Goal: Information Seeking & Learning: Learn about a topic

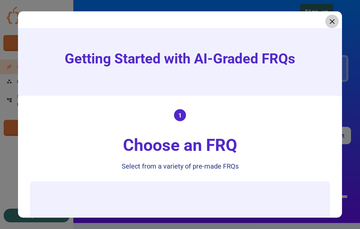
click at [329, 23] on icon at bounding box center [332, 21] width 8 height 8
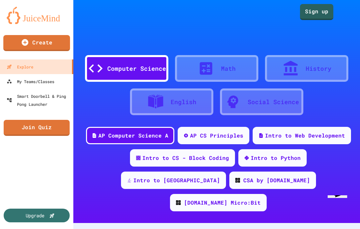
click at [205, 101] on div "English" at bounding box center [171, 101] width 83 height 27
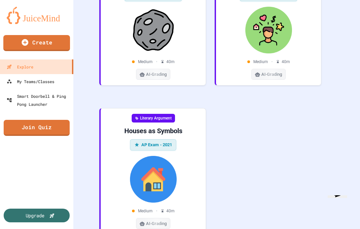
scroll to position [739, 0]
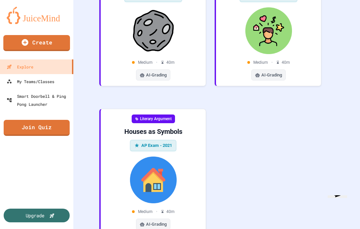
click at [160, 162] on img at bounding box center [153, 179] width 94 height 47
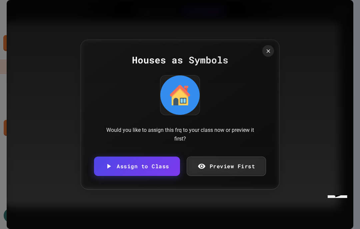
click at [257, 166] on link "Preview First" at bounding box center [227, 165] width 80 height 19
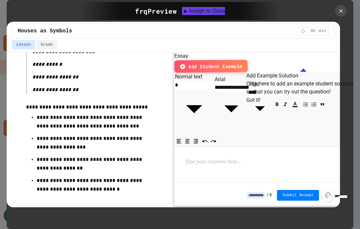
scroll to position [681, 0]
click at [342, 12] on icon at bounding box center [341, 11] width 4 height 4
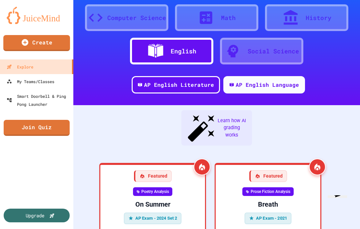
scroll to position [46, 0]
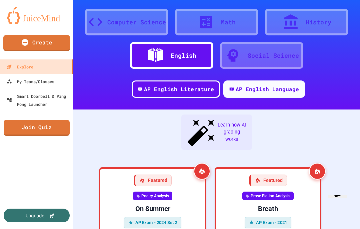
click at [196, 94] on div "AP English Literature" at bounding box center [176, 88] width 88 height 17
click at [203, 90] on div "AP English Literature" at bounding box center [179, 89] width 70 height 8
click at [275, 89] on div "AP English Language" at bounding box center [267, 89] width 63 height 8
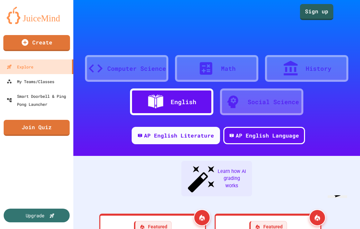
click at [271, 104] on div "Social Science" at bounding box center [273, 101] width 51 height 9
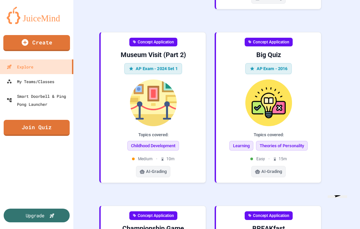
scroll to position [372, 0]
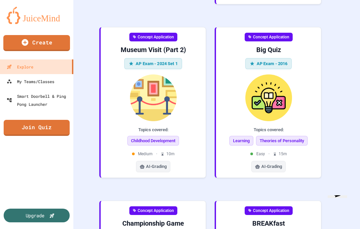
click at [277, 83] on img at bounding box center [268, 97] width 94 height 47
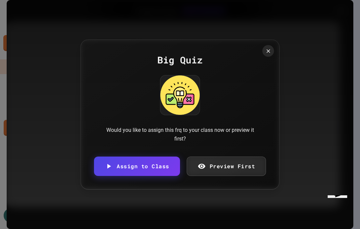
click at [230, 166] on link "Preview First" at bounding box center [227, 165] width 80 height 19
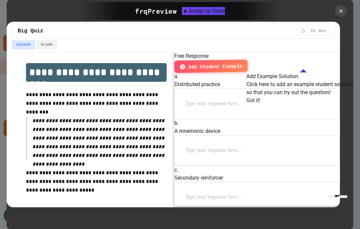
scroll to position [1, 0]
click at [341, 12] on icon at bounding box center [341, 11] width 4 height 4
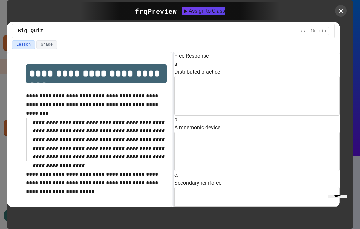
scroll to position [1, 0]
